Goal: Transaction & Acquisition: Purchase product/service

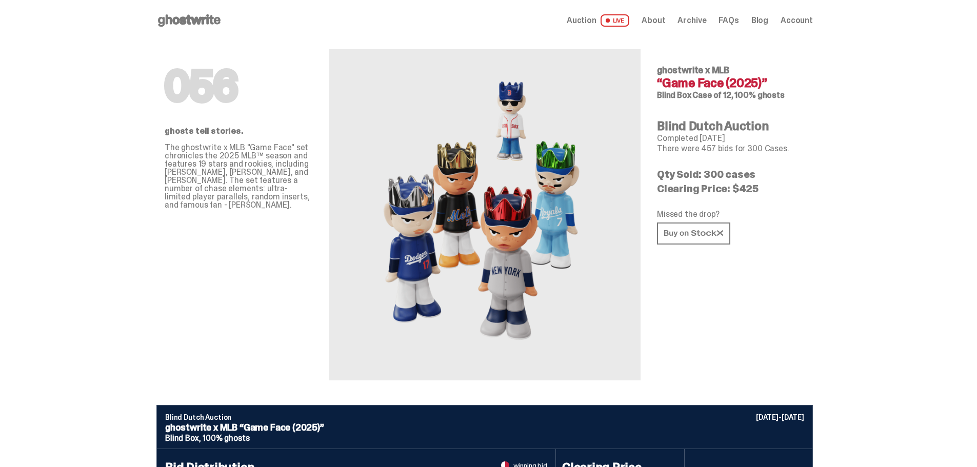
click at [628, 22] on span "LIVE" at bounding box center [615, 20] width 29 height 12
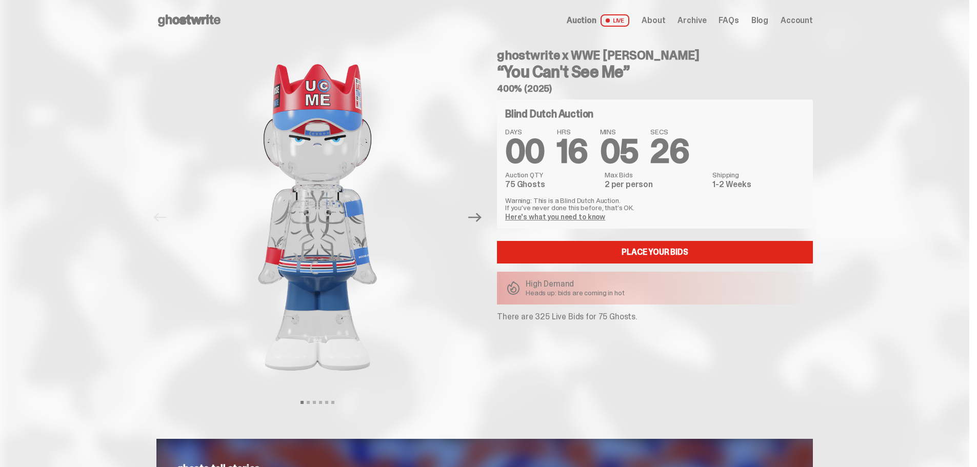
click at [196, 20] on use at bounding box center [189, 20] width 63 height 12
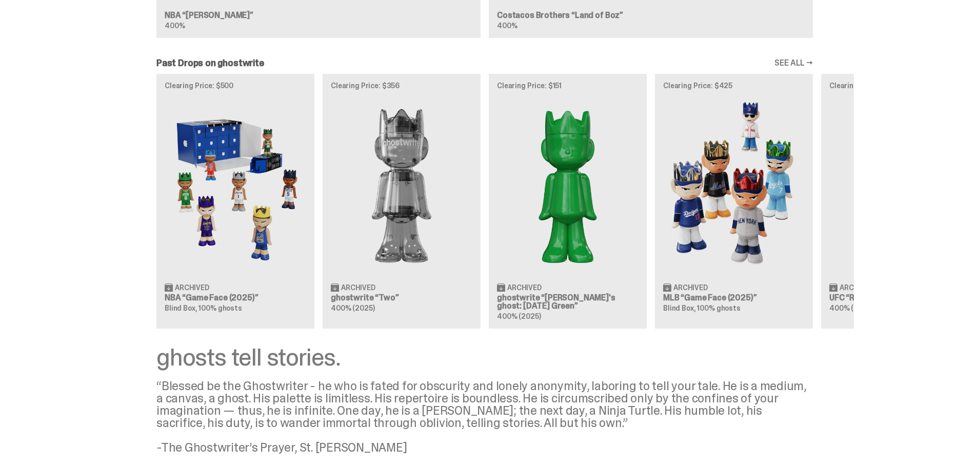
scroll to position [1094, 0]
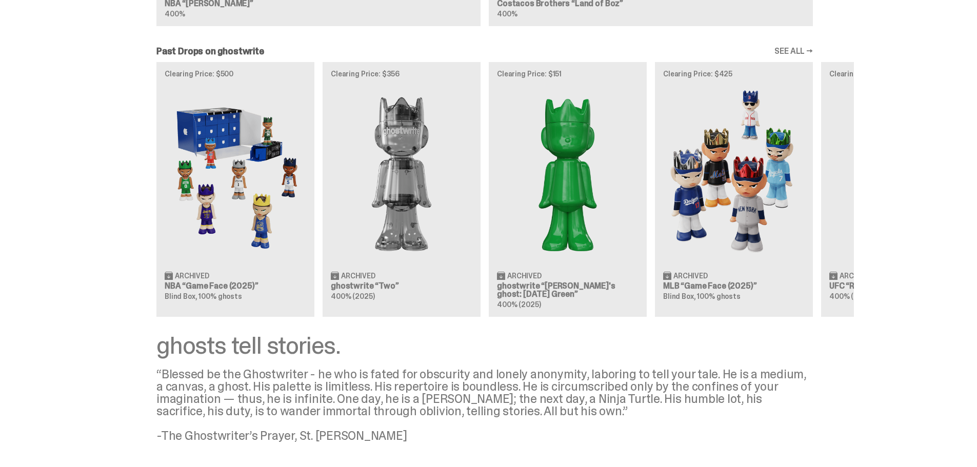
click at [215, 128] on div "Clearing Price: $500 Archived NBA “Game Face (2025)” Blind Box, 100% ghosts Cle…" at bounding box center [484, 189] width 739 height 254
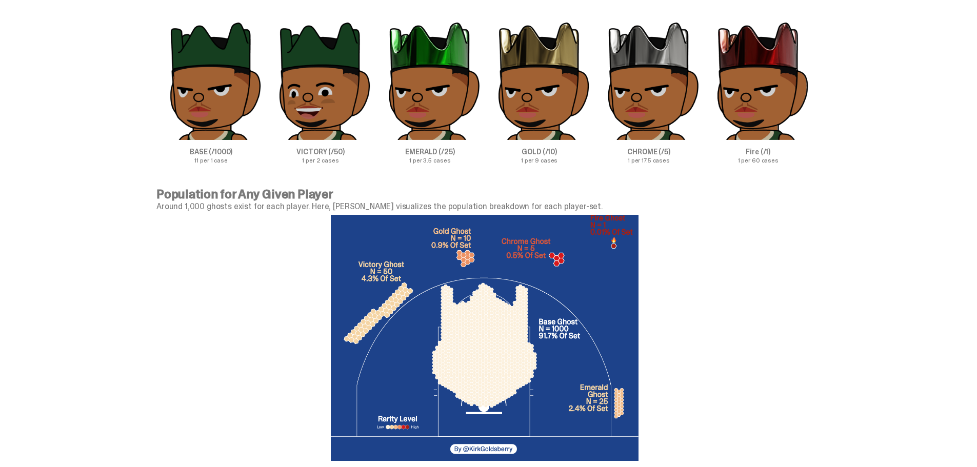
scroll to position [3249, 0]
